Goal: Information Seeking & Learning: Learn about a topic

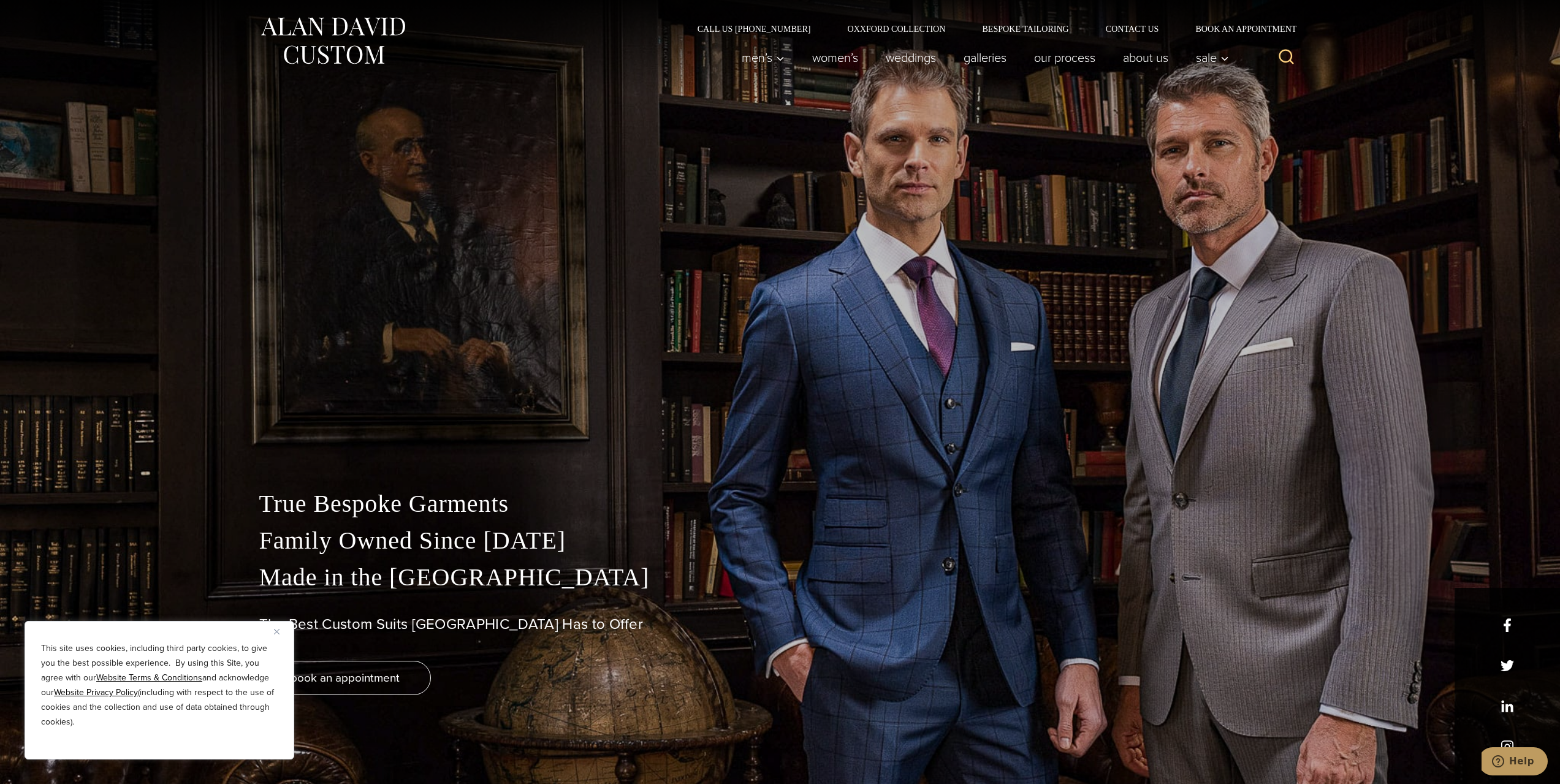
click at [279, 634] on img "Close" at bounding box center [277, 631] width 5 height 5
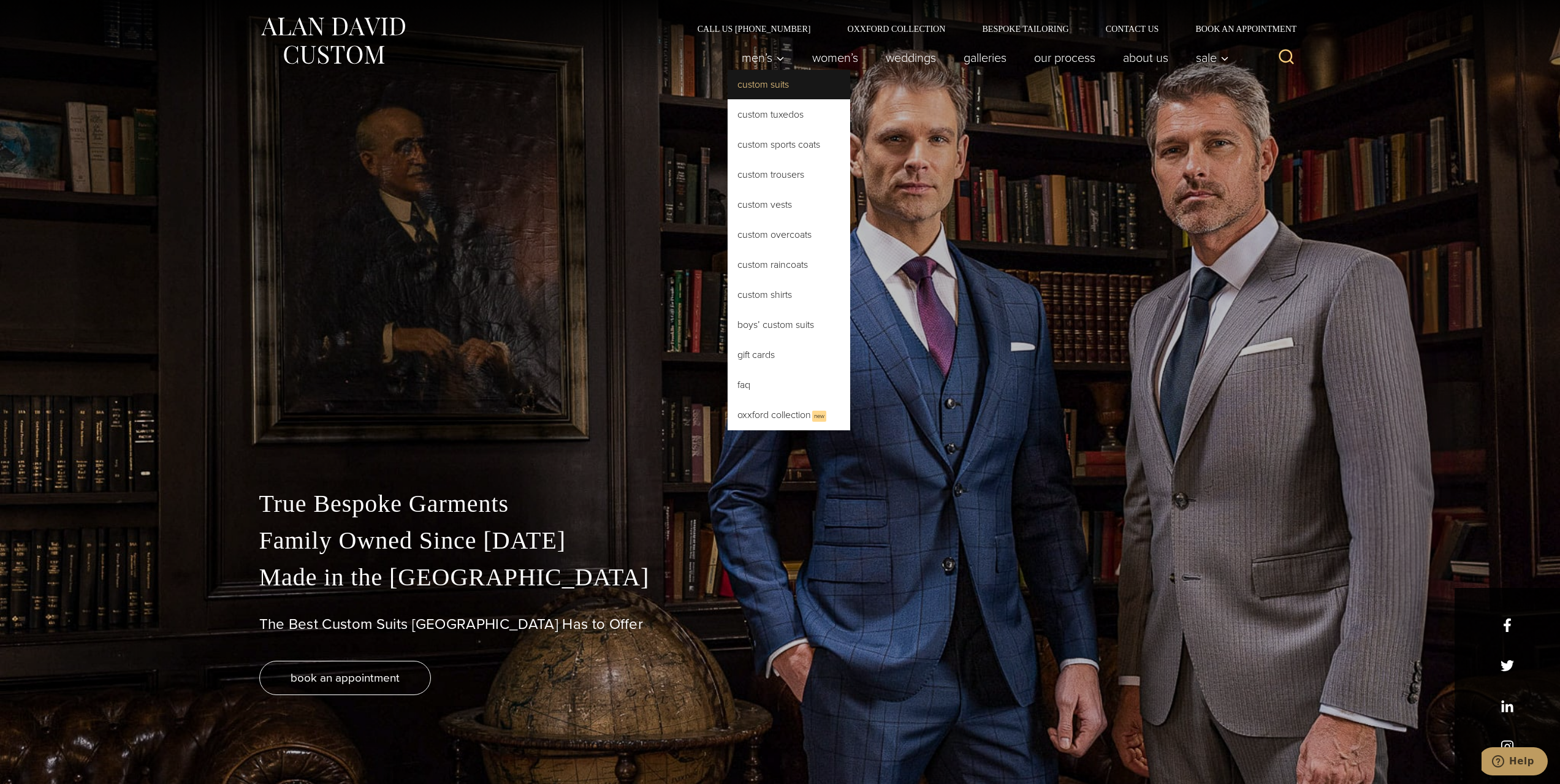
click at [769, 87] on link "Custom Suits" at bounding box center [789, 85] width 123 height 29
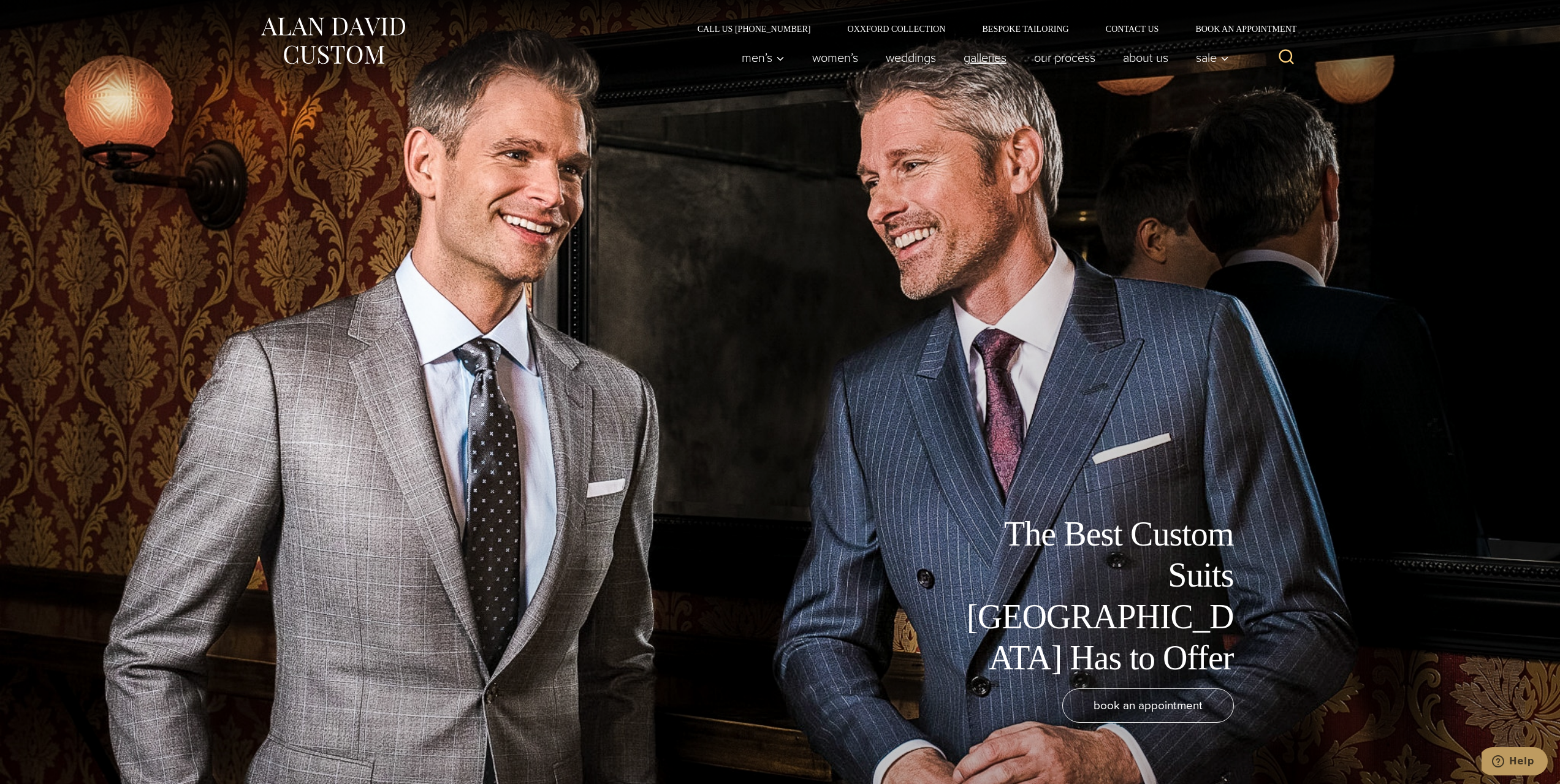
click at [978, 55] on link "Galleries" at bounding box center [985, 57] width 71 height 24
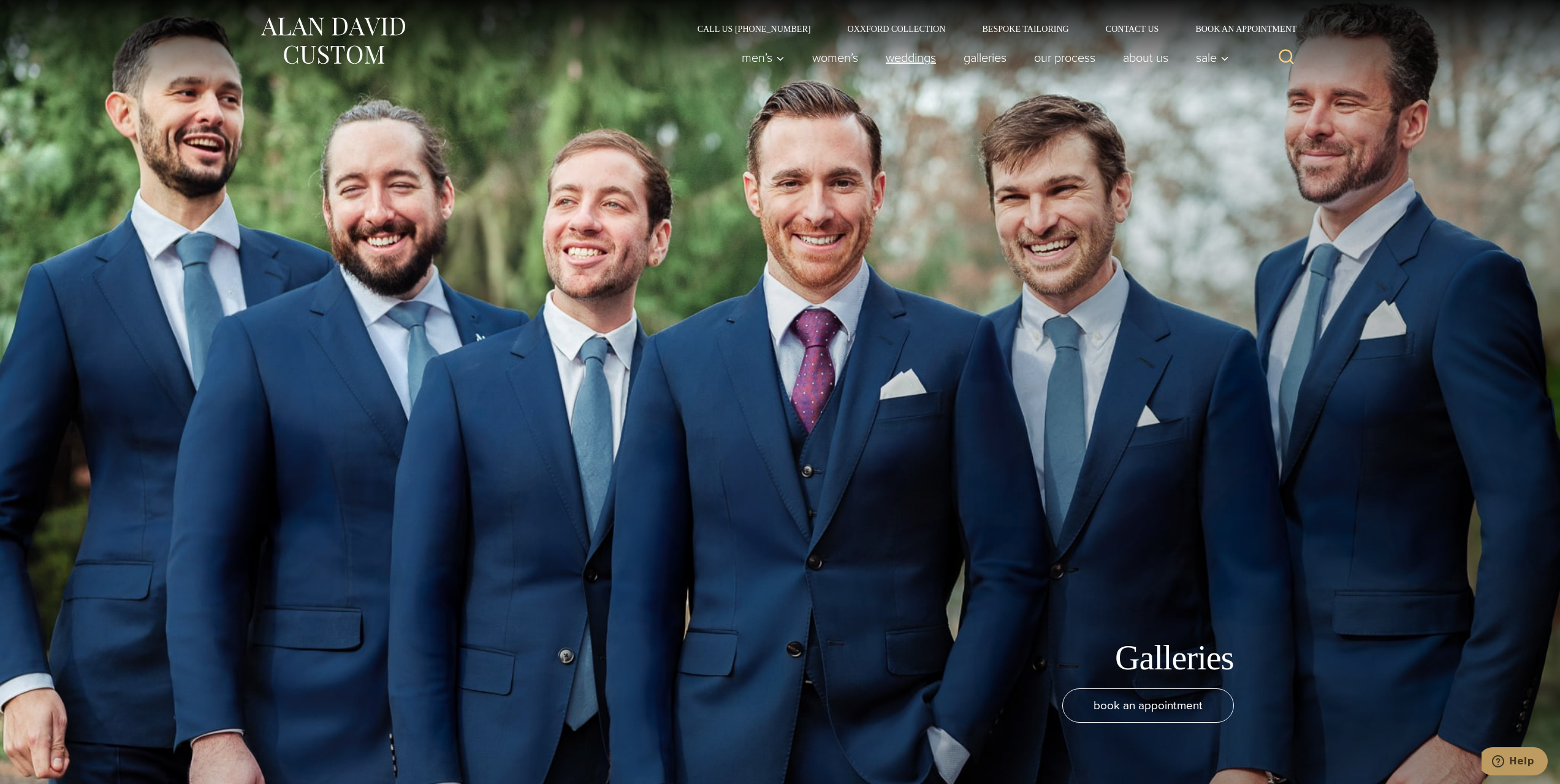
click at [912, 60] on link "weddings" at bounding box center [910, 57] width 78 height 24
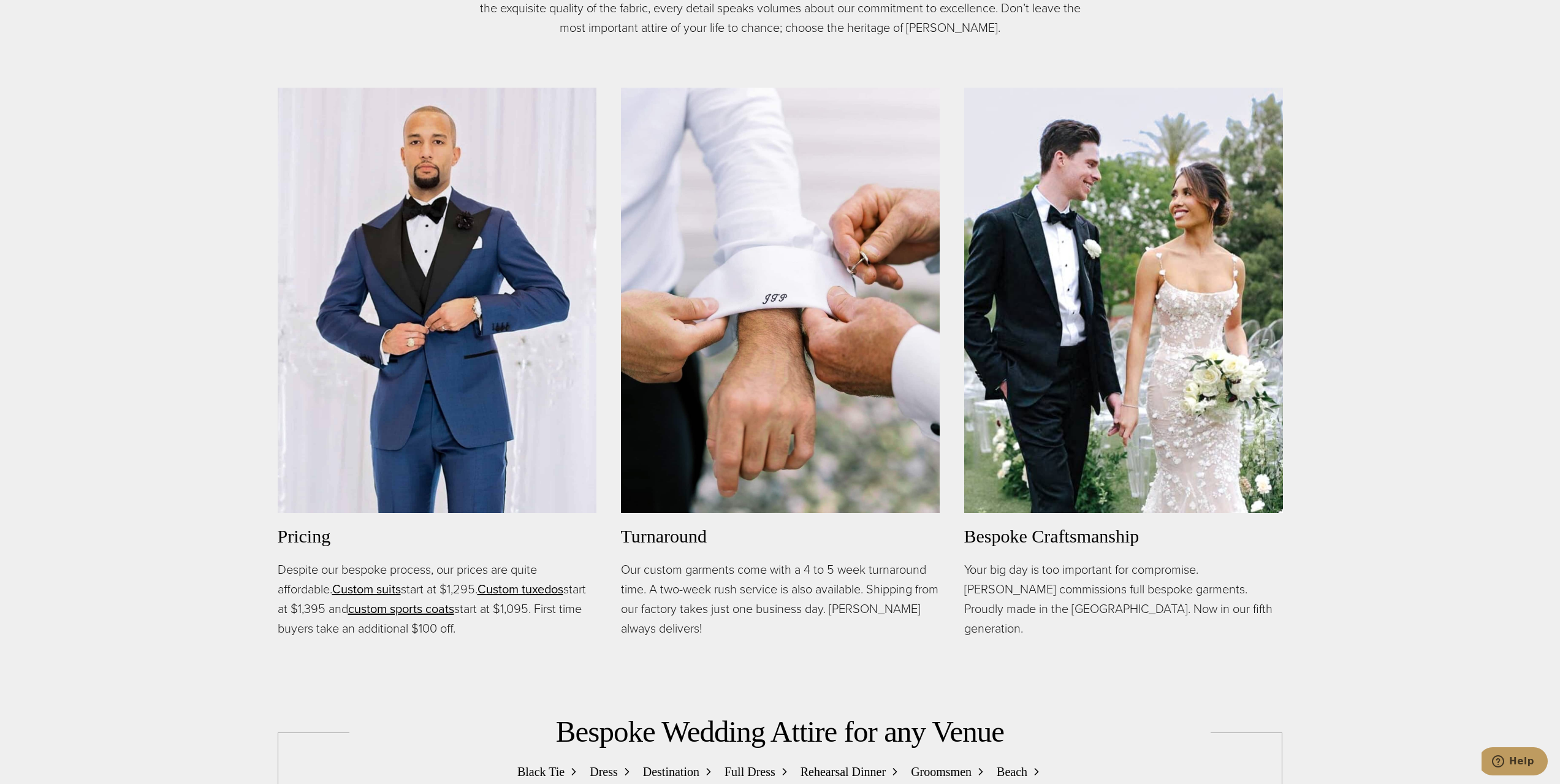
scroll to position [1226, 0]
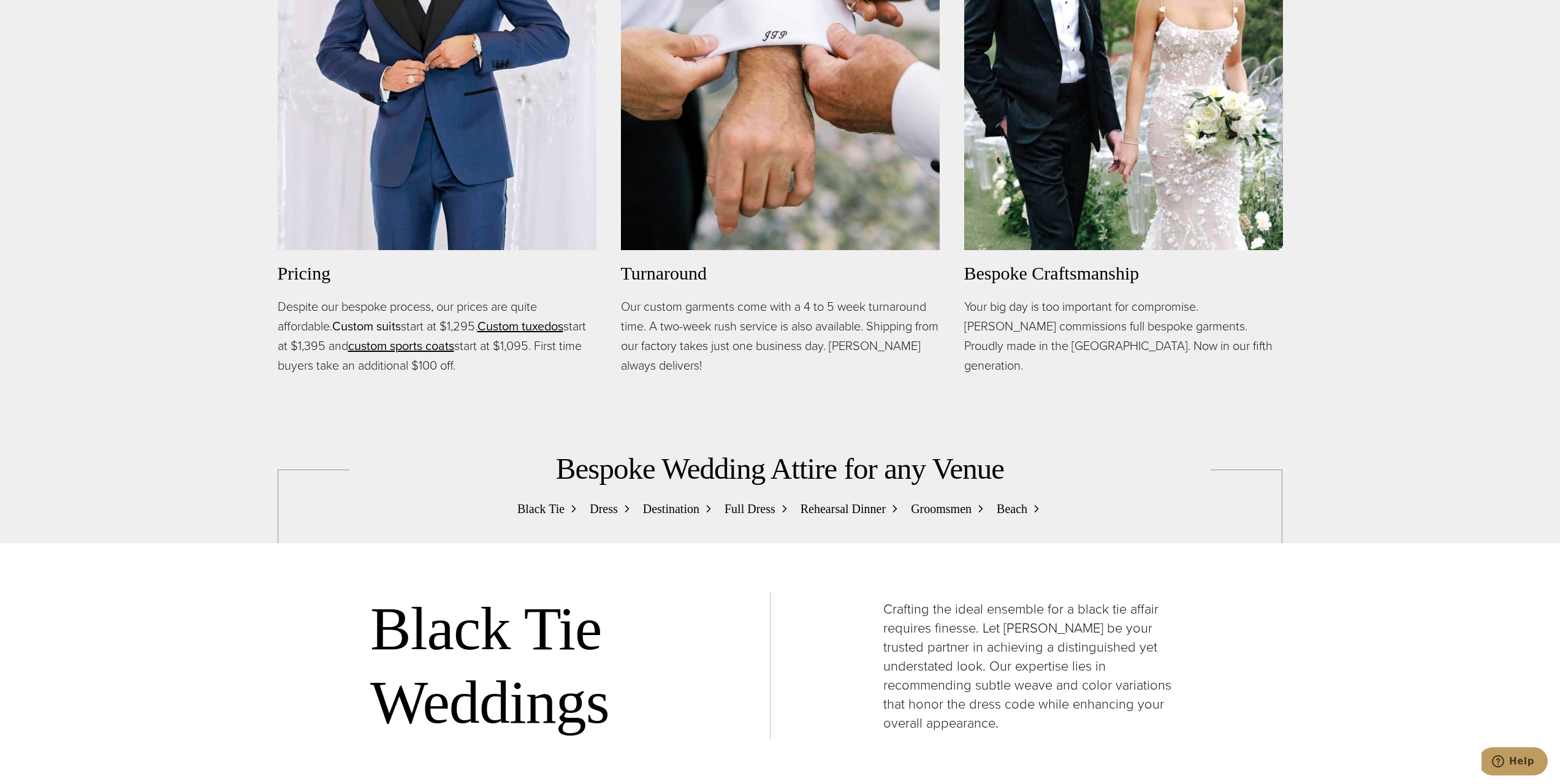
click at [382, 325] on link "Custom suits" at bounding box center [367, 326] width 69 height 18
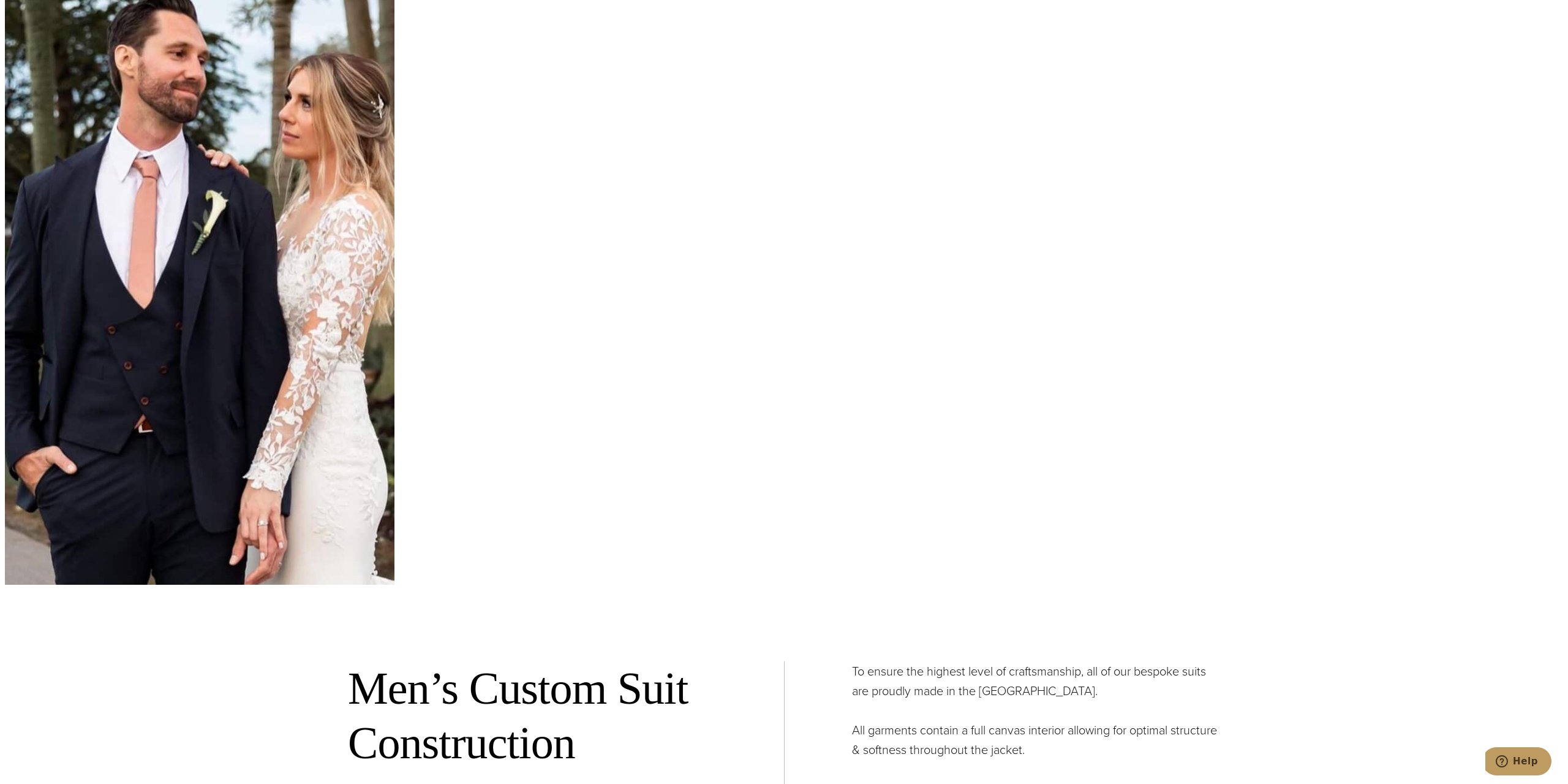
scroll to position [4718, 0]
